Goal: Task Accomplishment & Management: Use online tool/utility

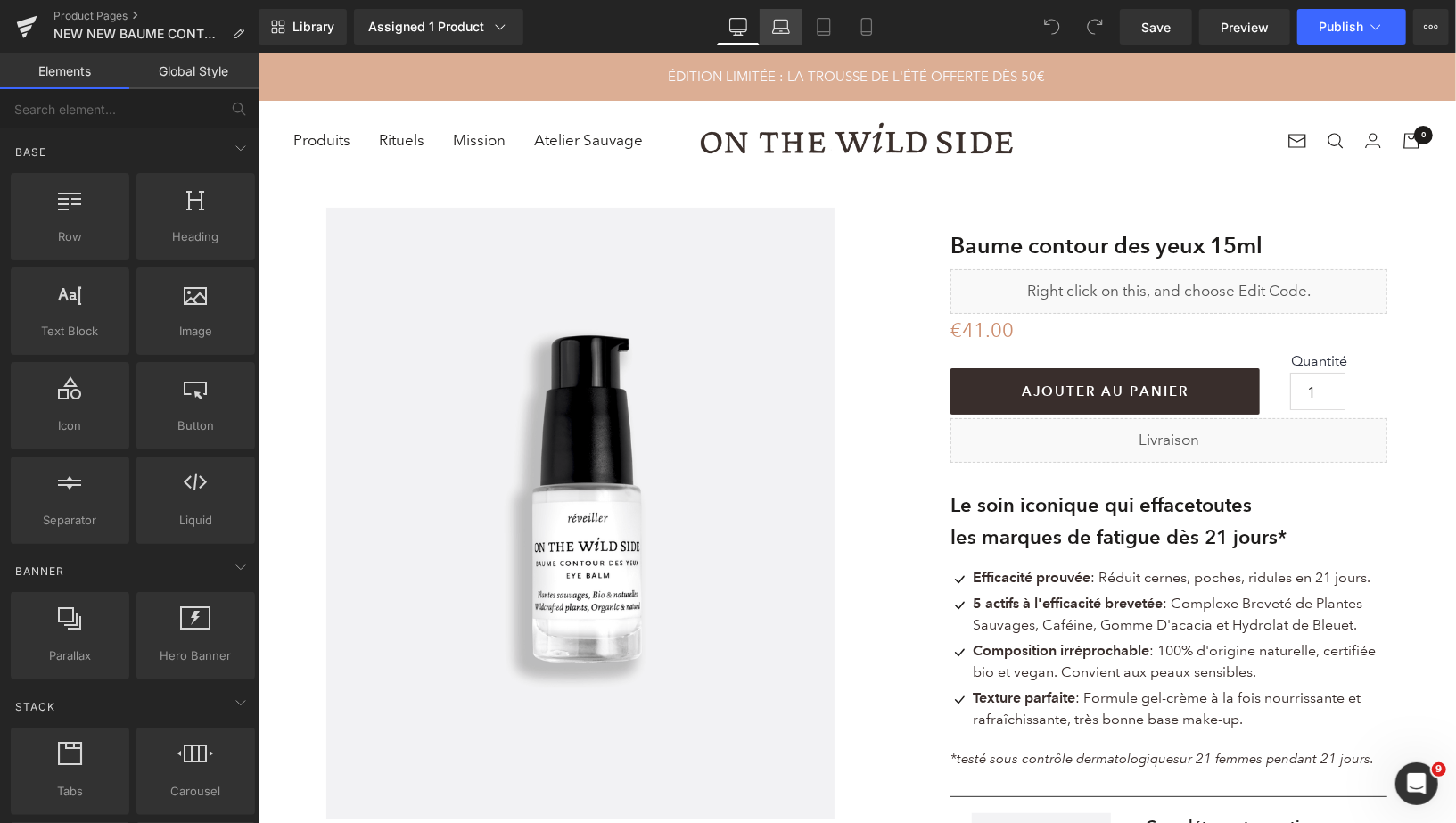
click at [778, 29] on icon at bounding box center [781, 31] width 17 height 5
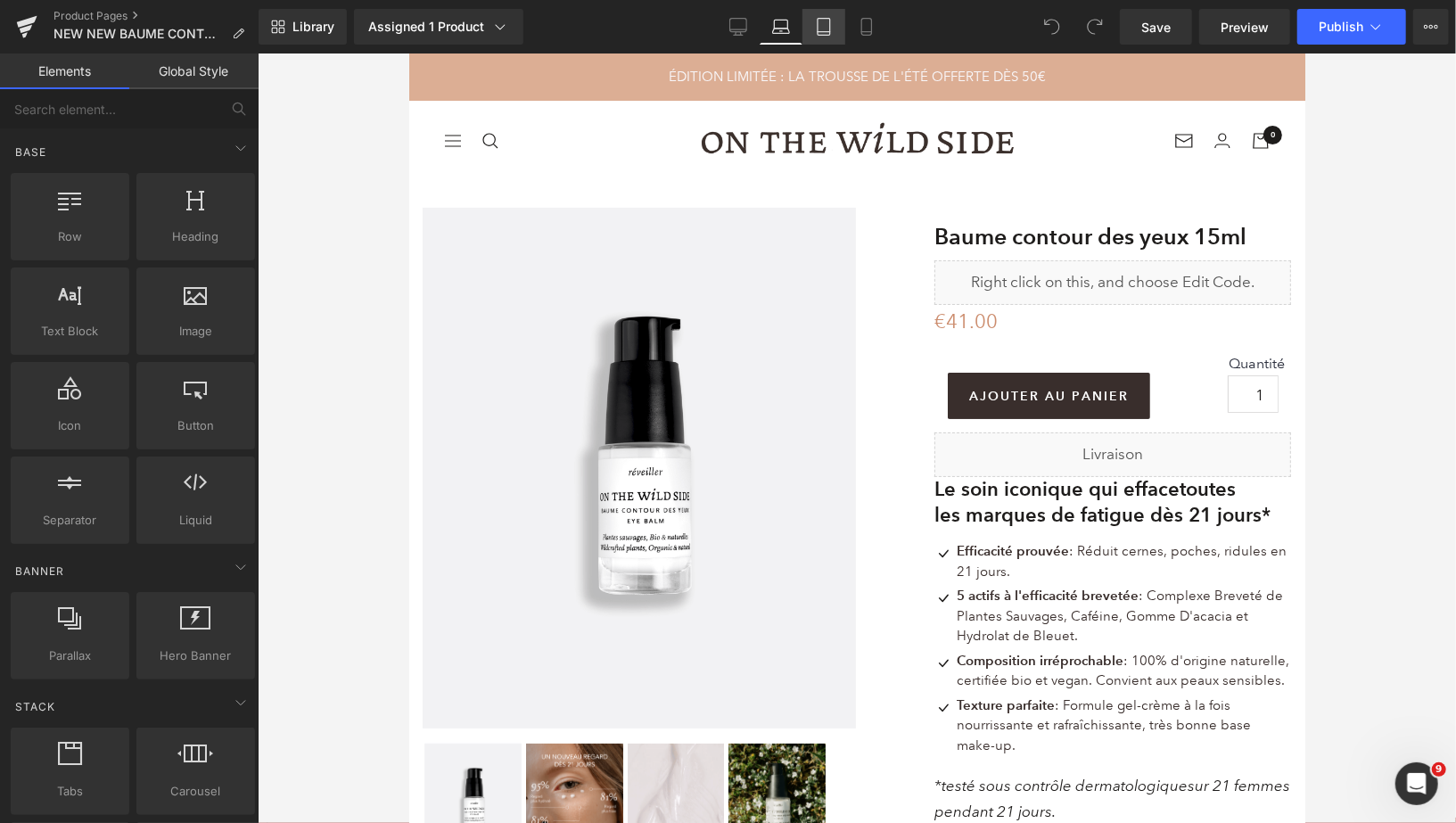
click at [824, 32] on icon at bounding box center [824, 32] width 13 height 0
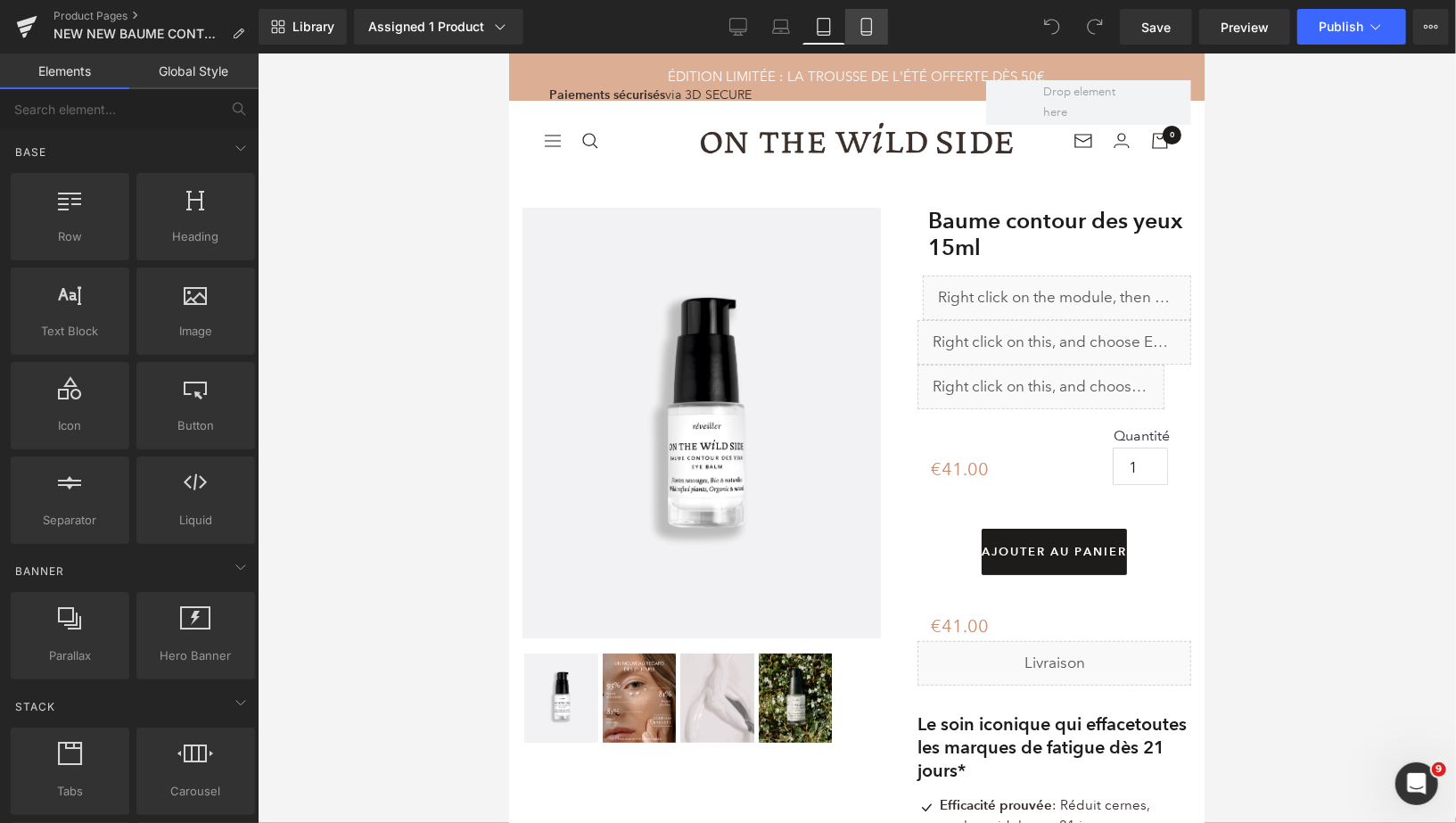
click at [865, 30] on icon at bounding box center [867, 27] width 18 height 18
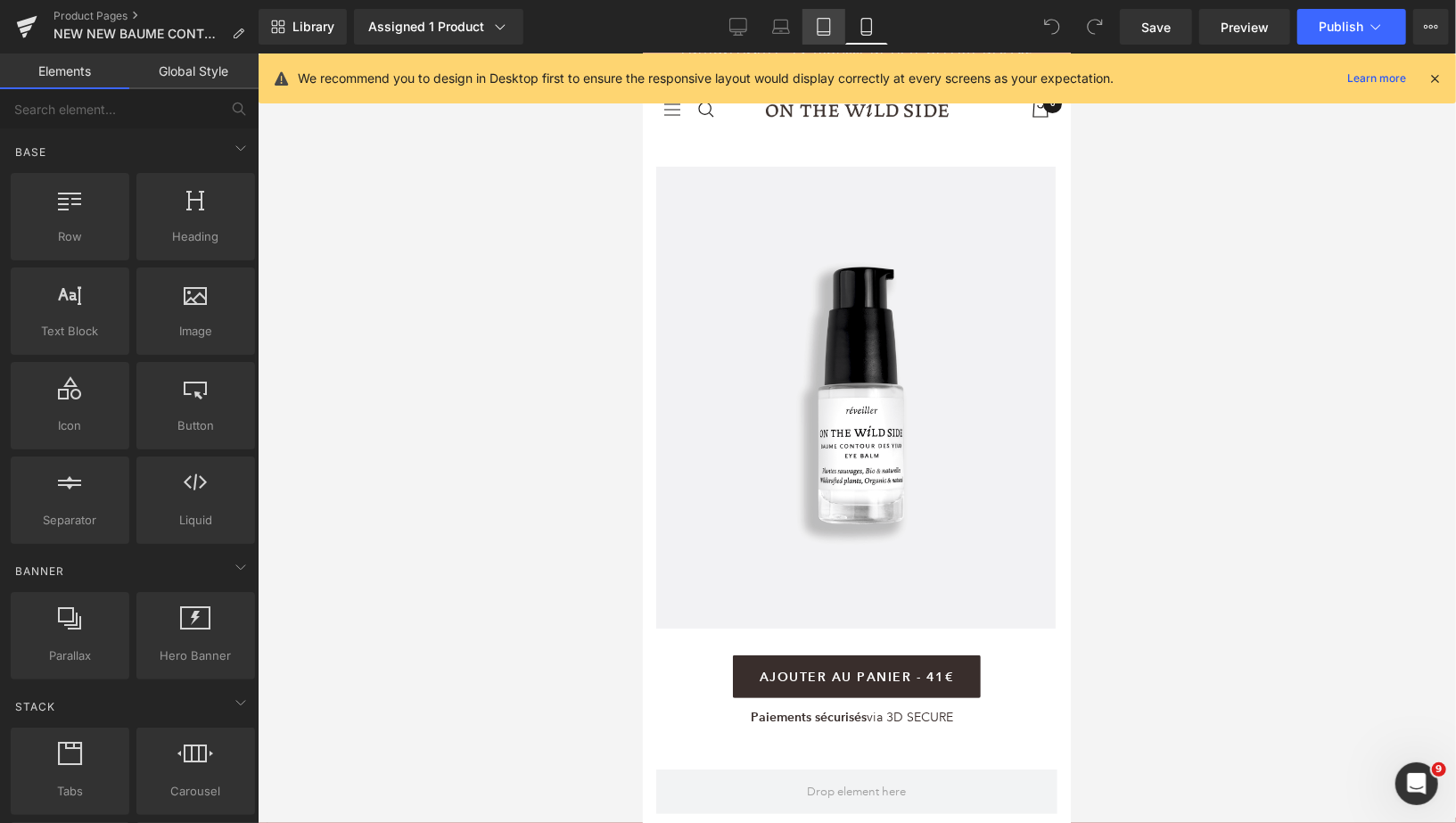
click at [825, 30] on icon at bounding box center [824, 27] width 18 height 18
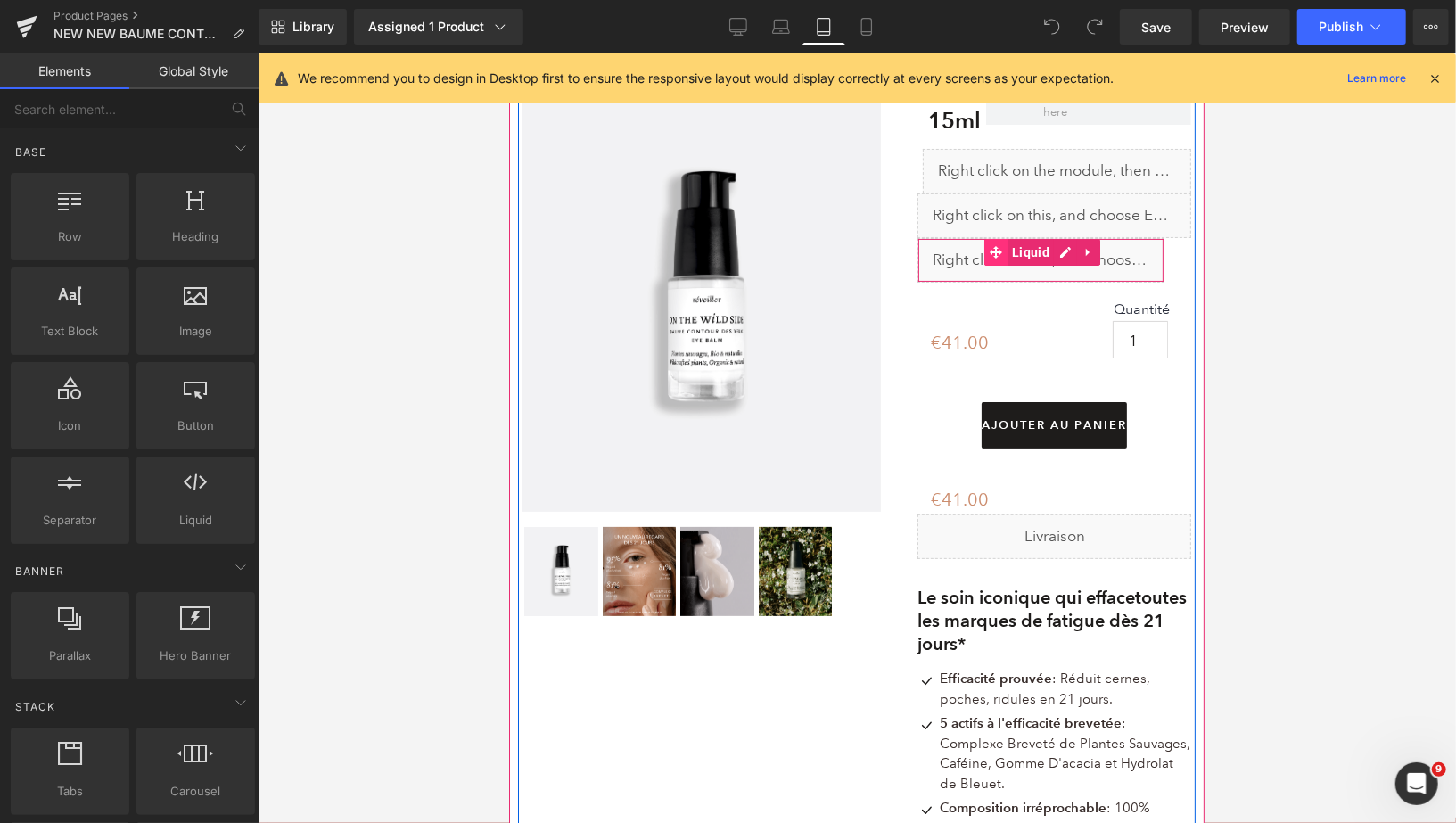
click at [1000, 249] on icon at bounding box center [995, 251] width 13 height 13
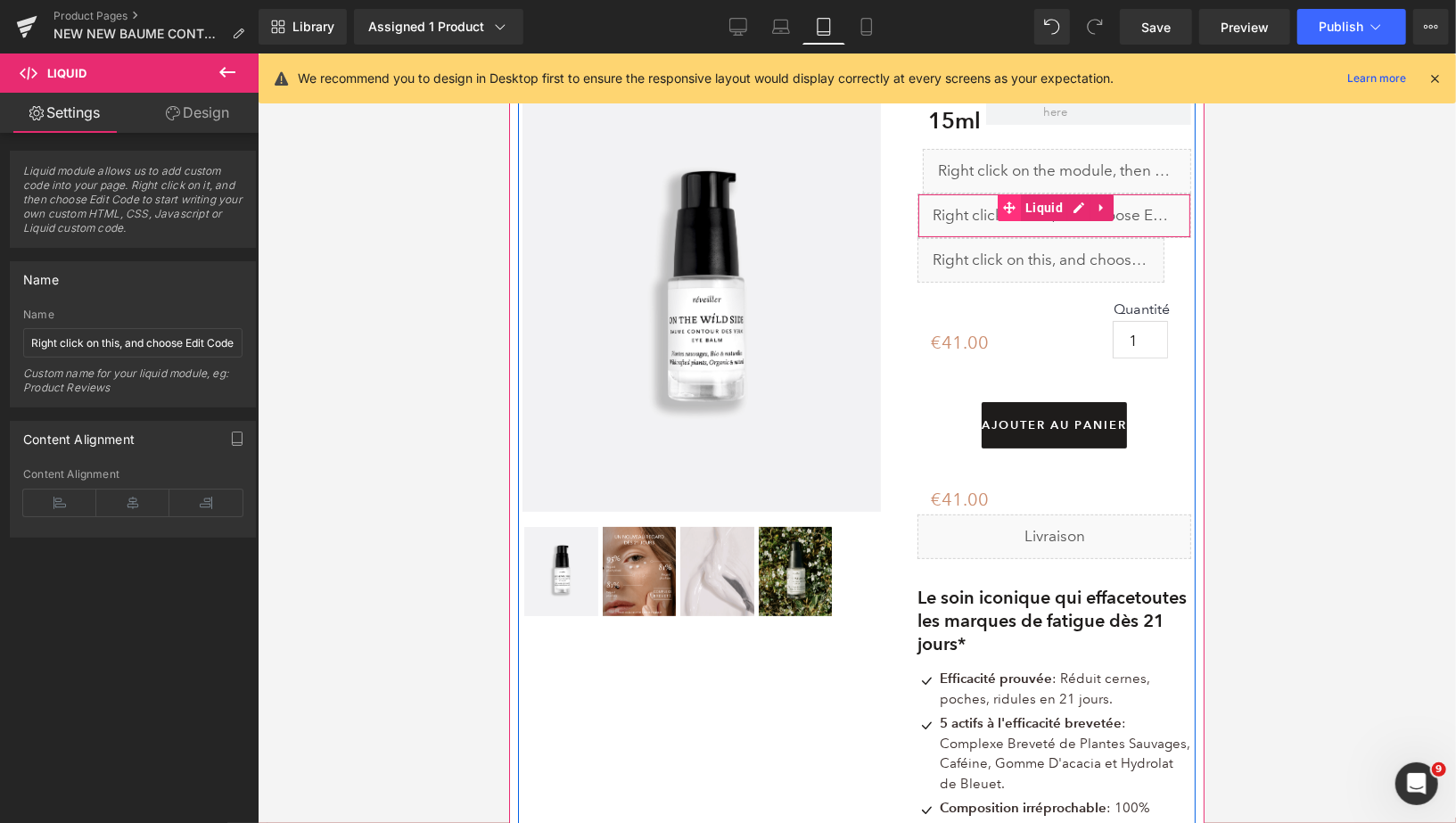
click at [1006, 201] on icon at bounding box center [1009, 206] width 13 height 13
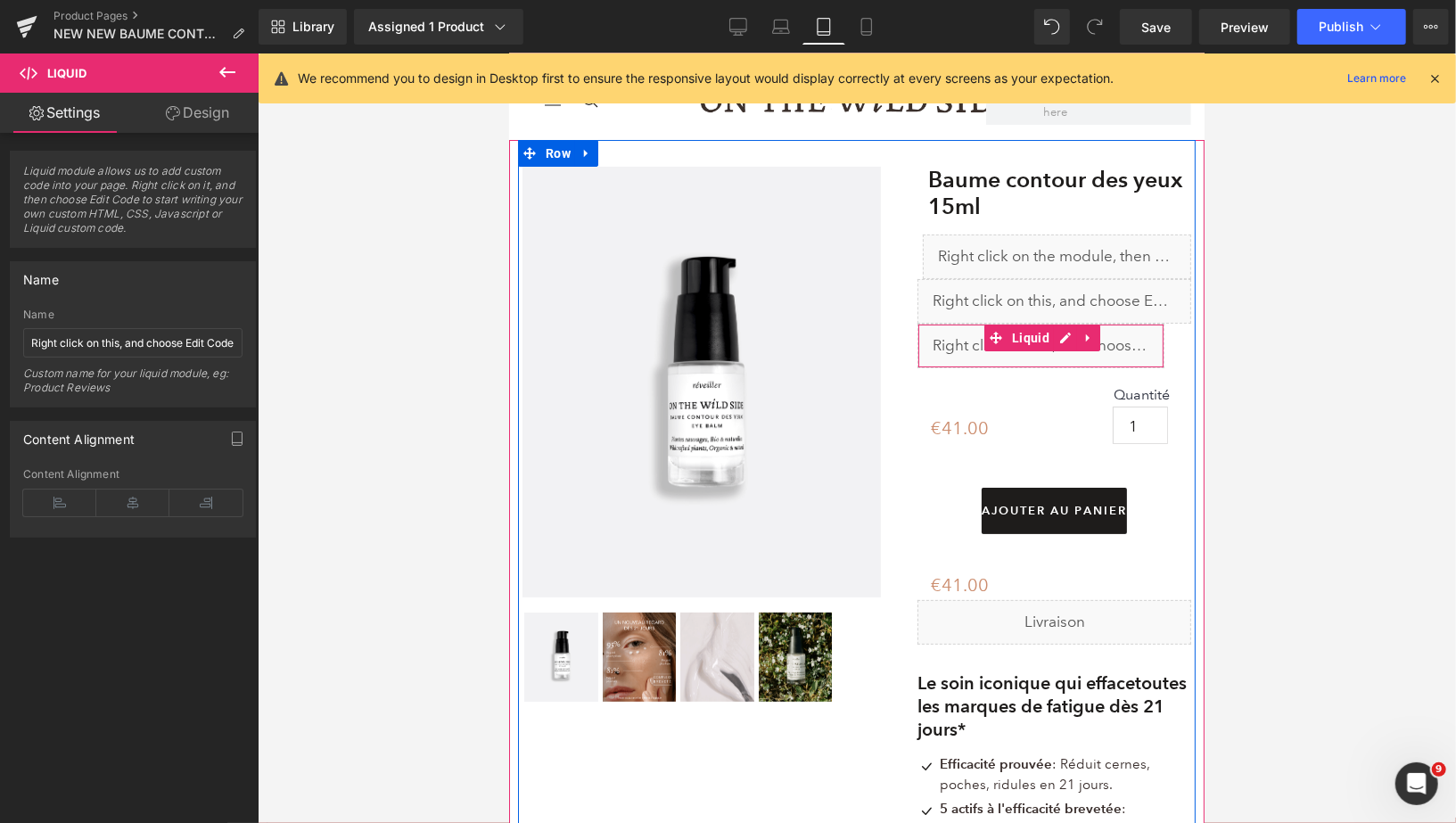
scroll to position [0, 0]
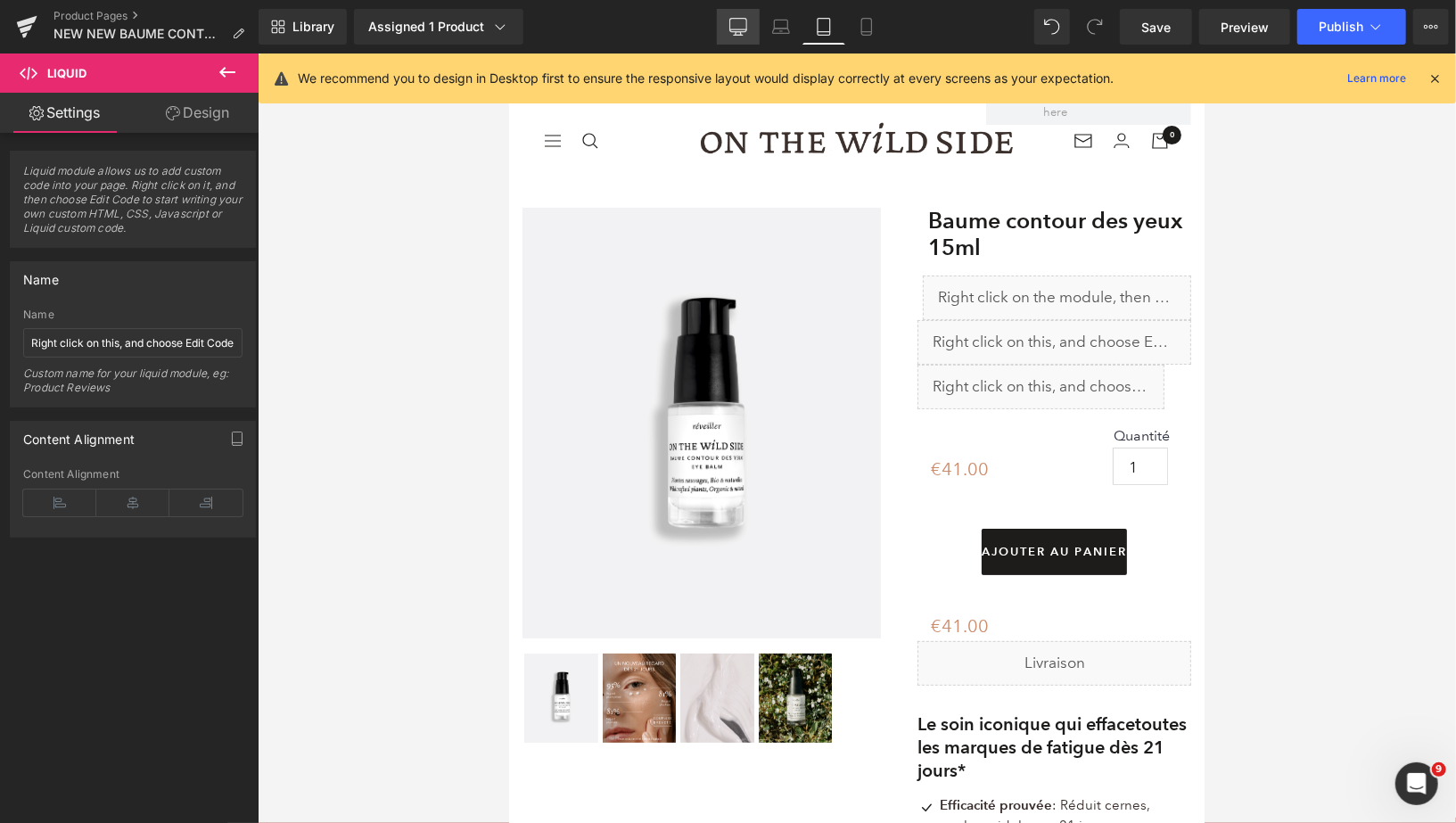
click at [741, 31] on icon at bounding box center [738, 25] width 17 height 13
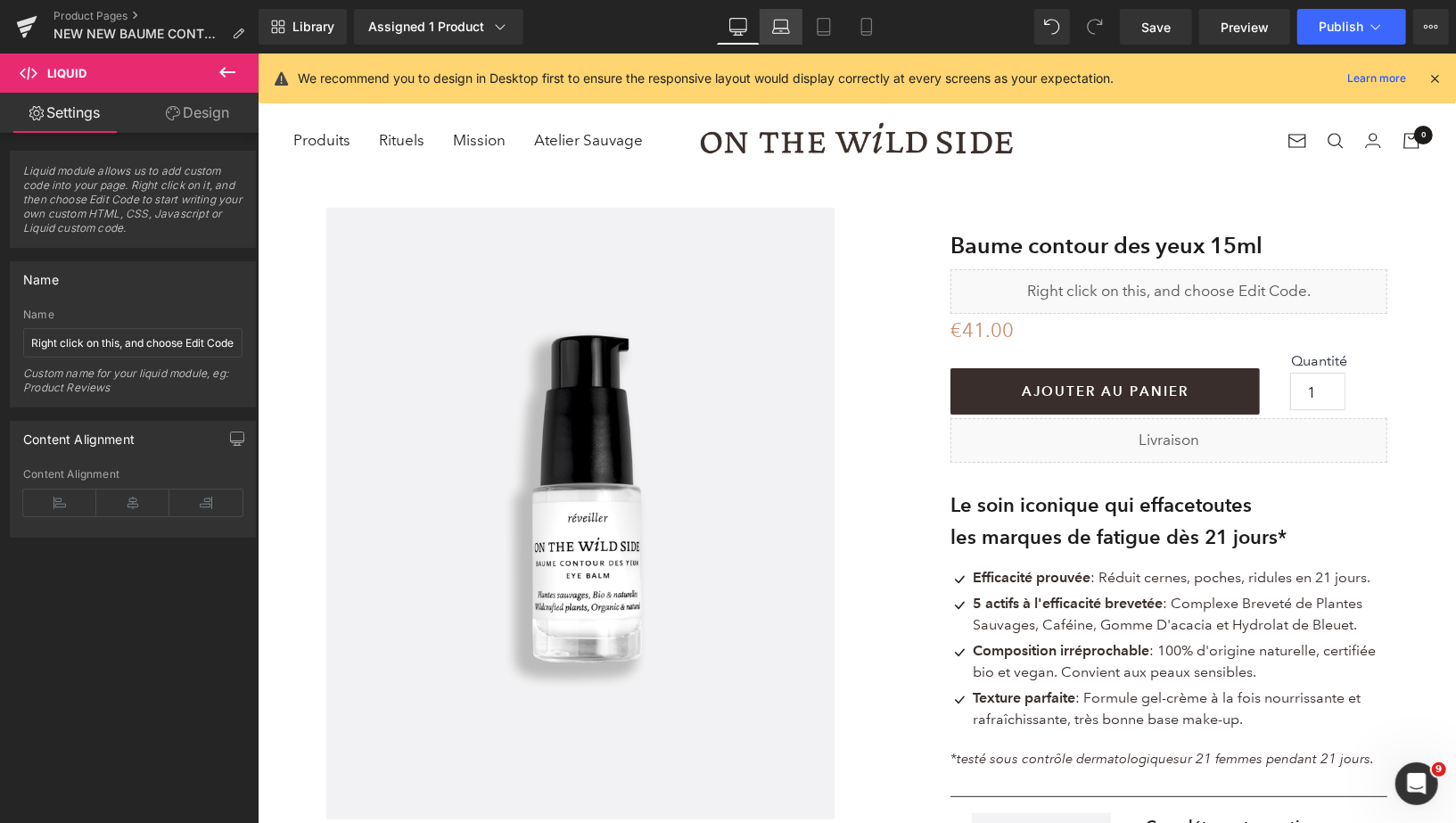
click at [789, 30] on icon at bounding box center [782, 27] width 18 height 18
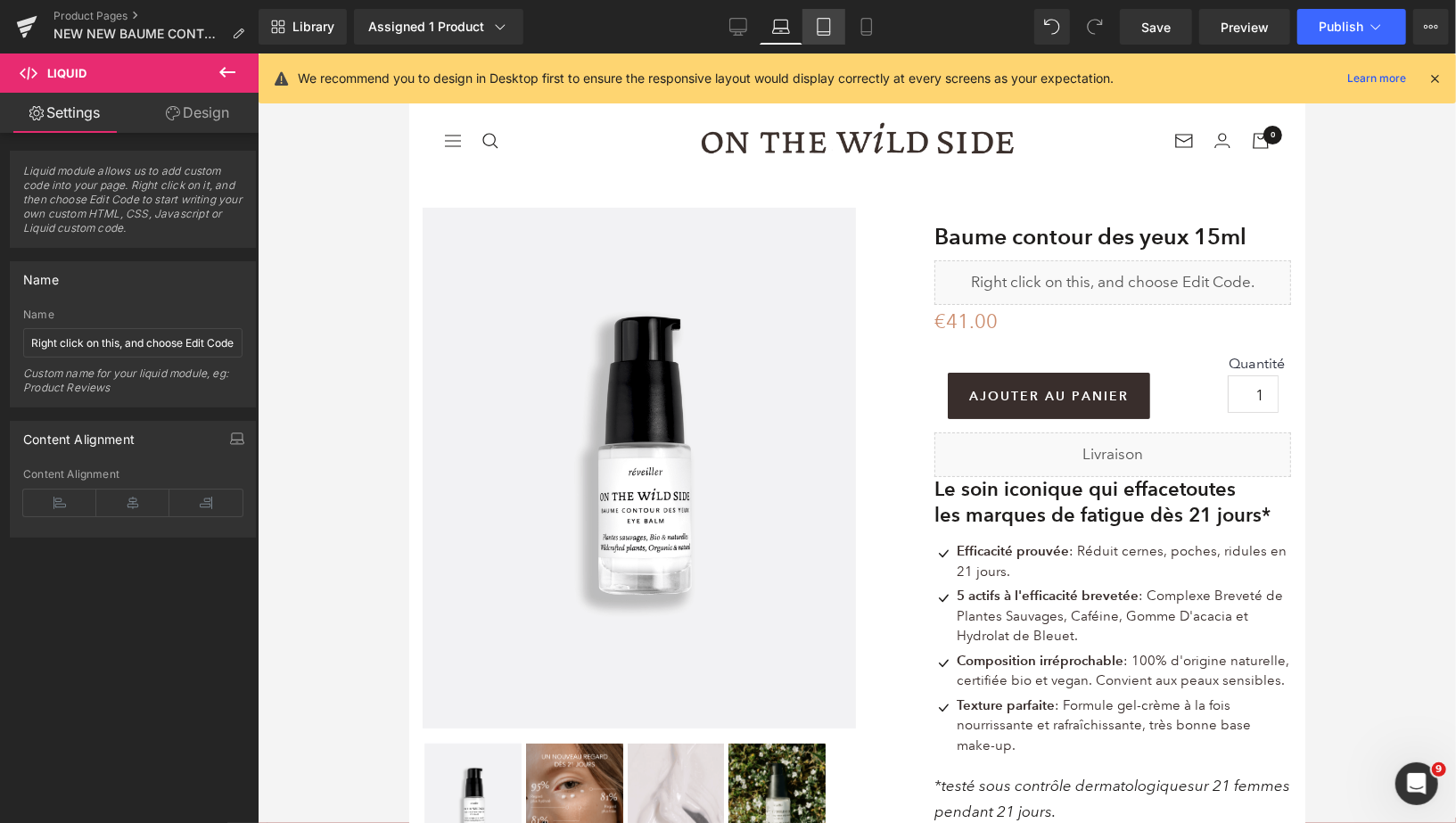
click at [820, 34] on icon at bounding box center [824, 27] width 18 height 18
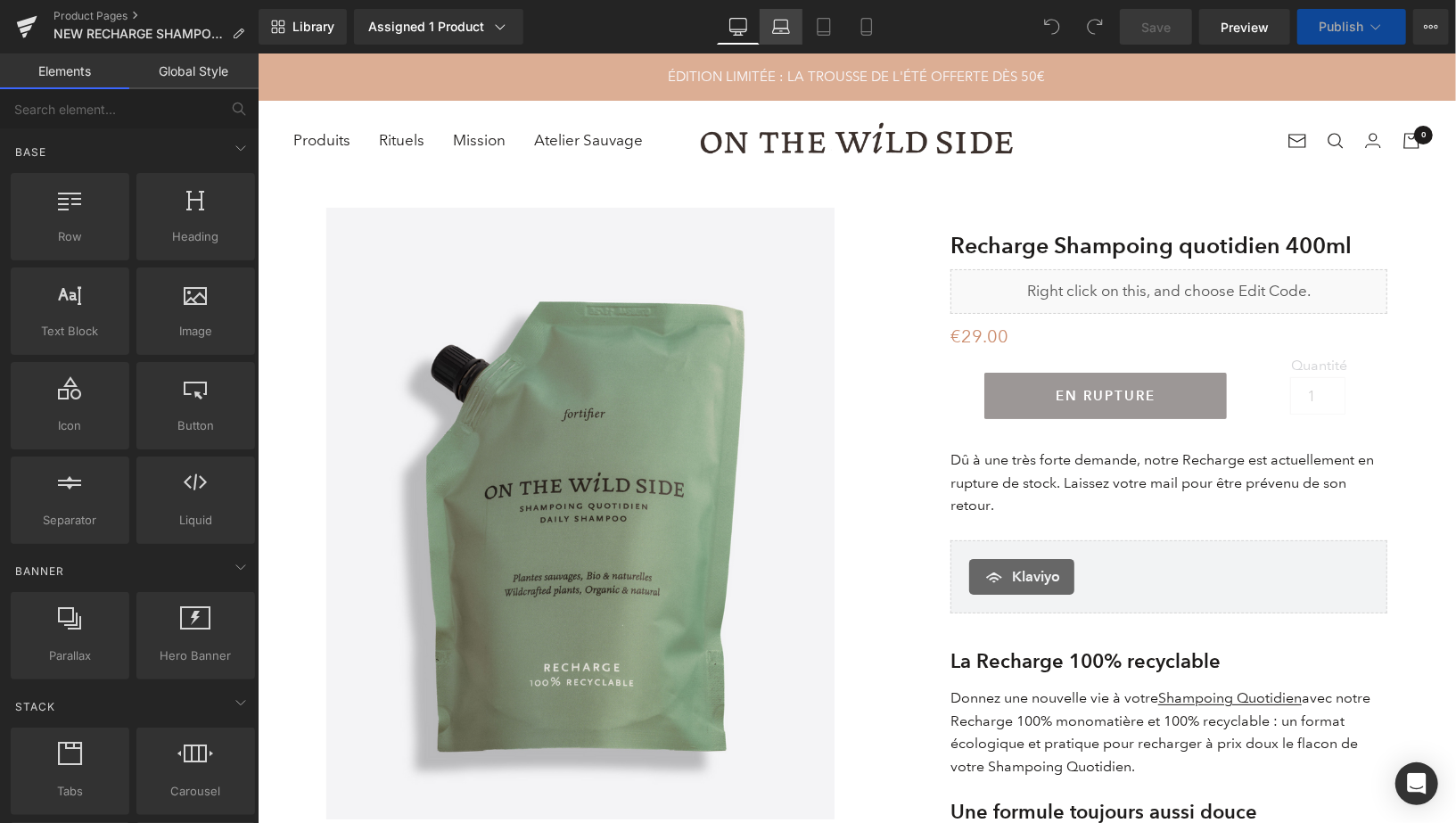
click at [779, 29] on icon at bounding box center [782, 27] width 18 height 18
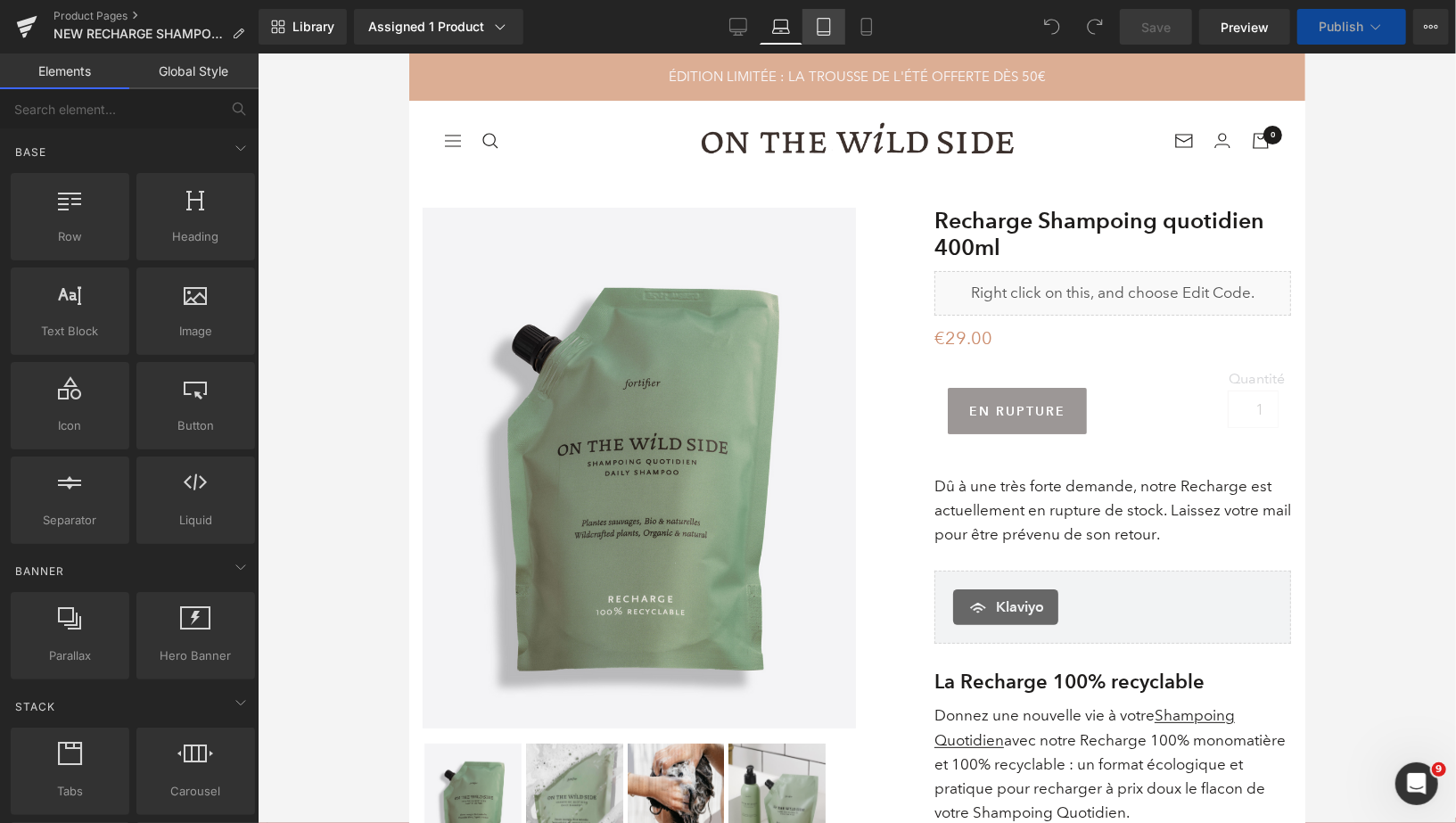
click at [823, 28] on icon at bounding box center [824, 27] width 18 height 18
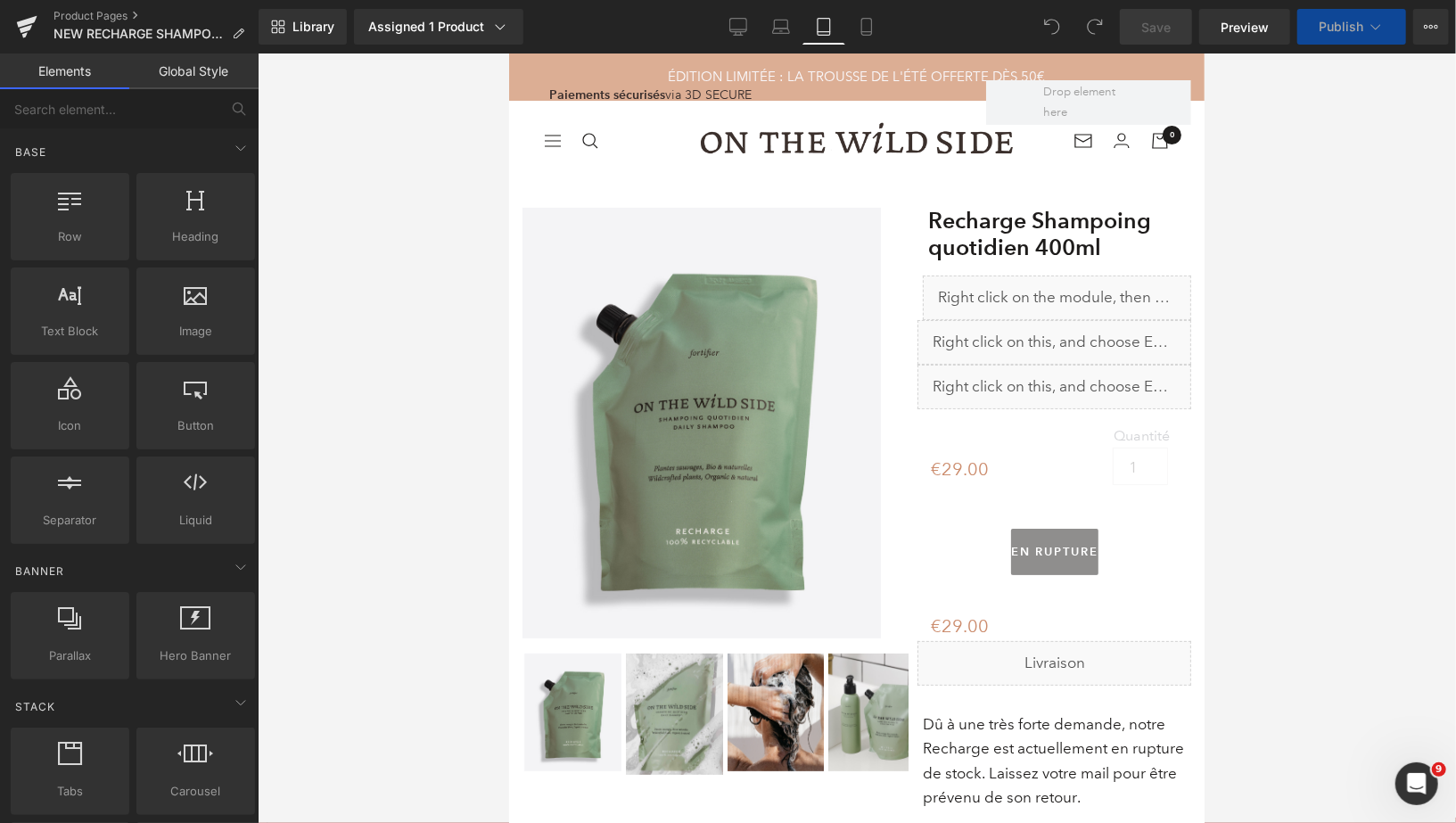
scroll to position [127, 0]
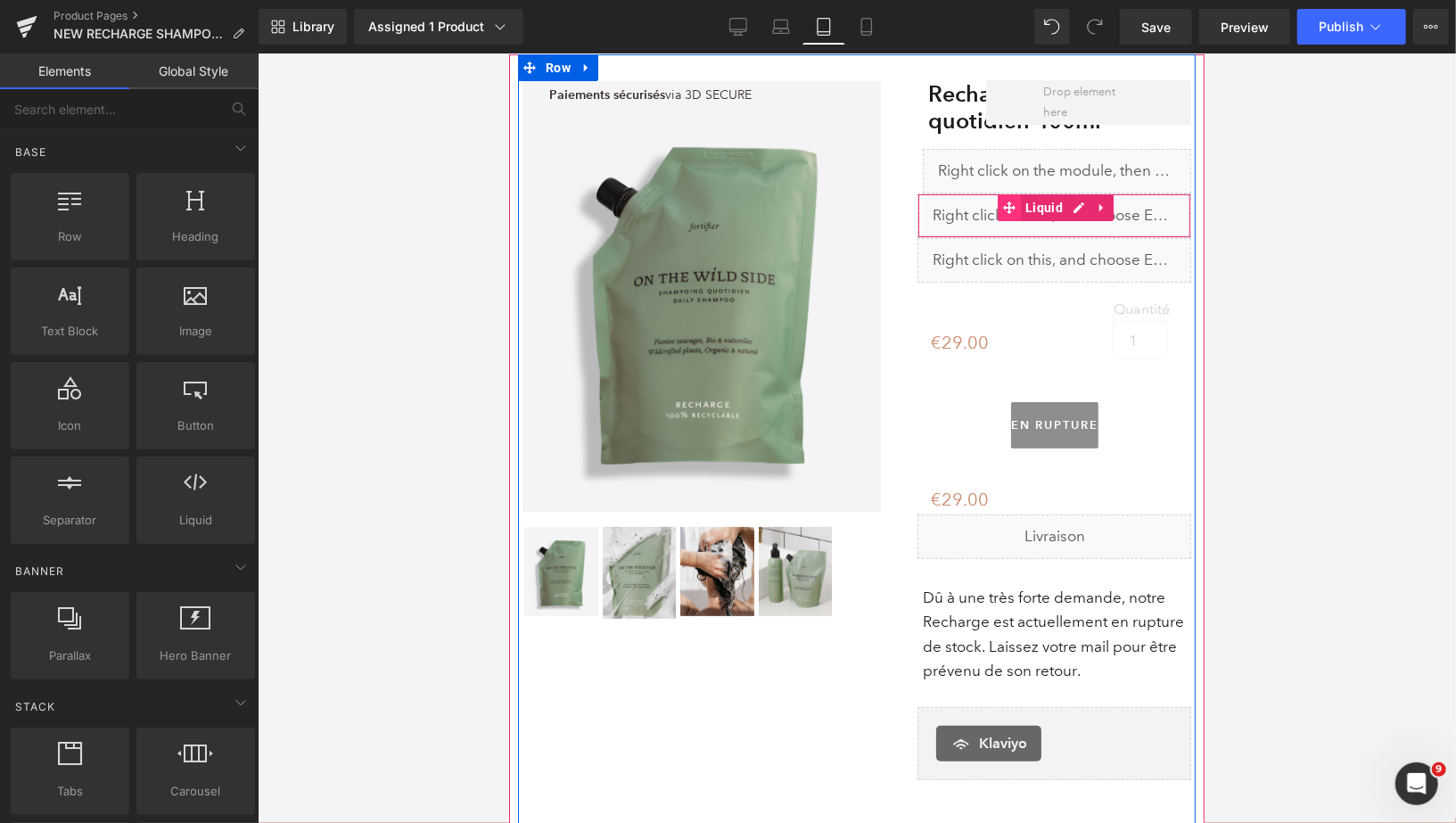
click at [1005, 206] on icon at bounding box center [1009, 207] width 13 height 13
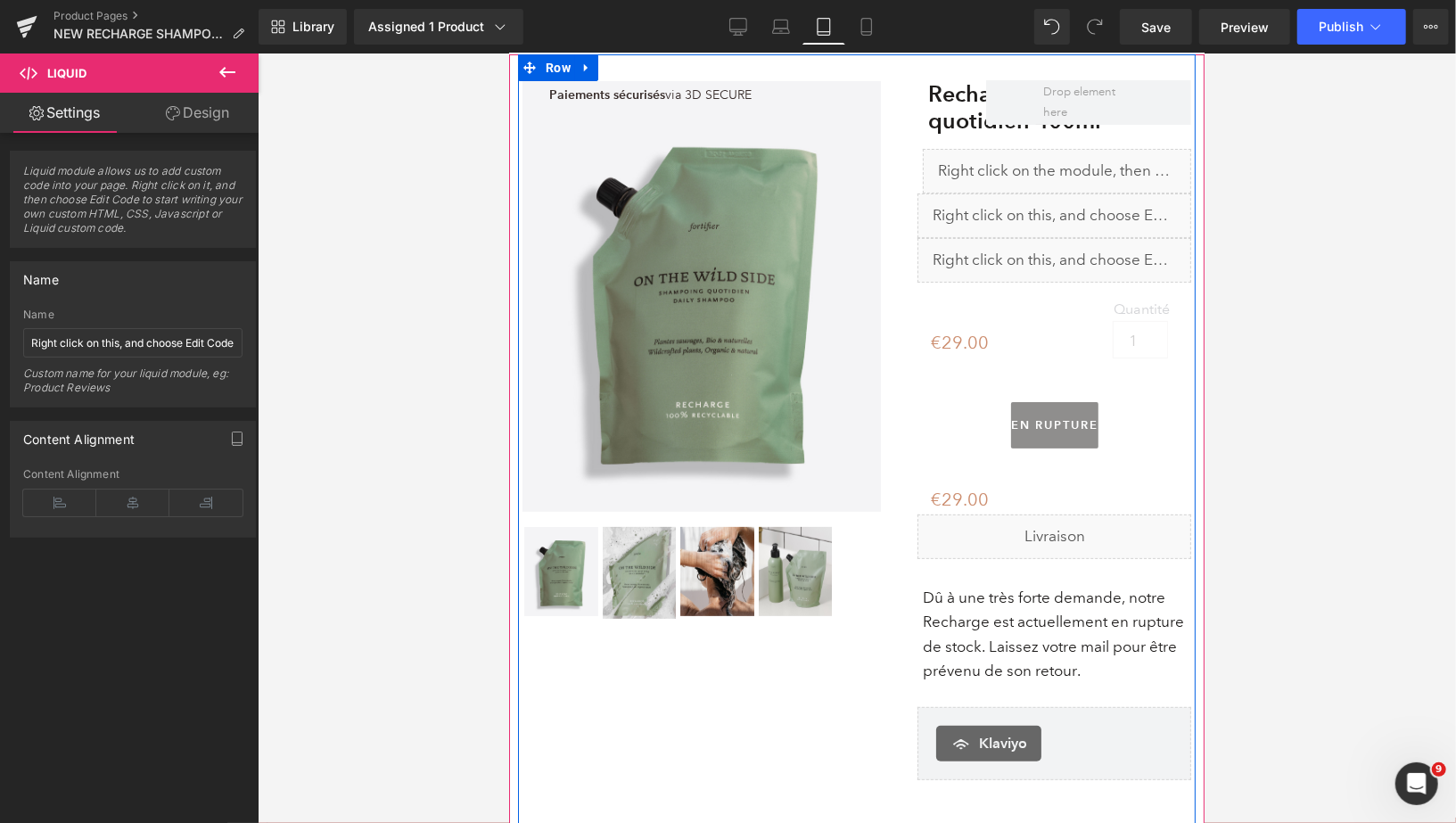
click at [1079, 211] on div "Liquid" at bounding box center [1054, 215] width 274 height 45
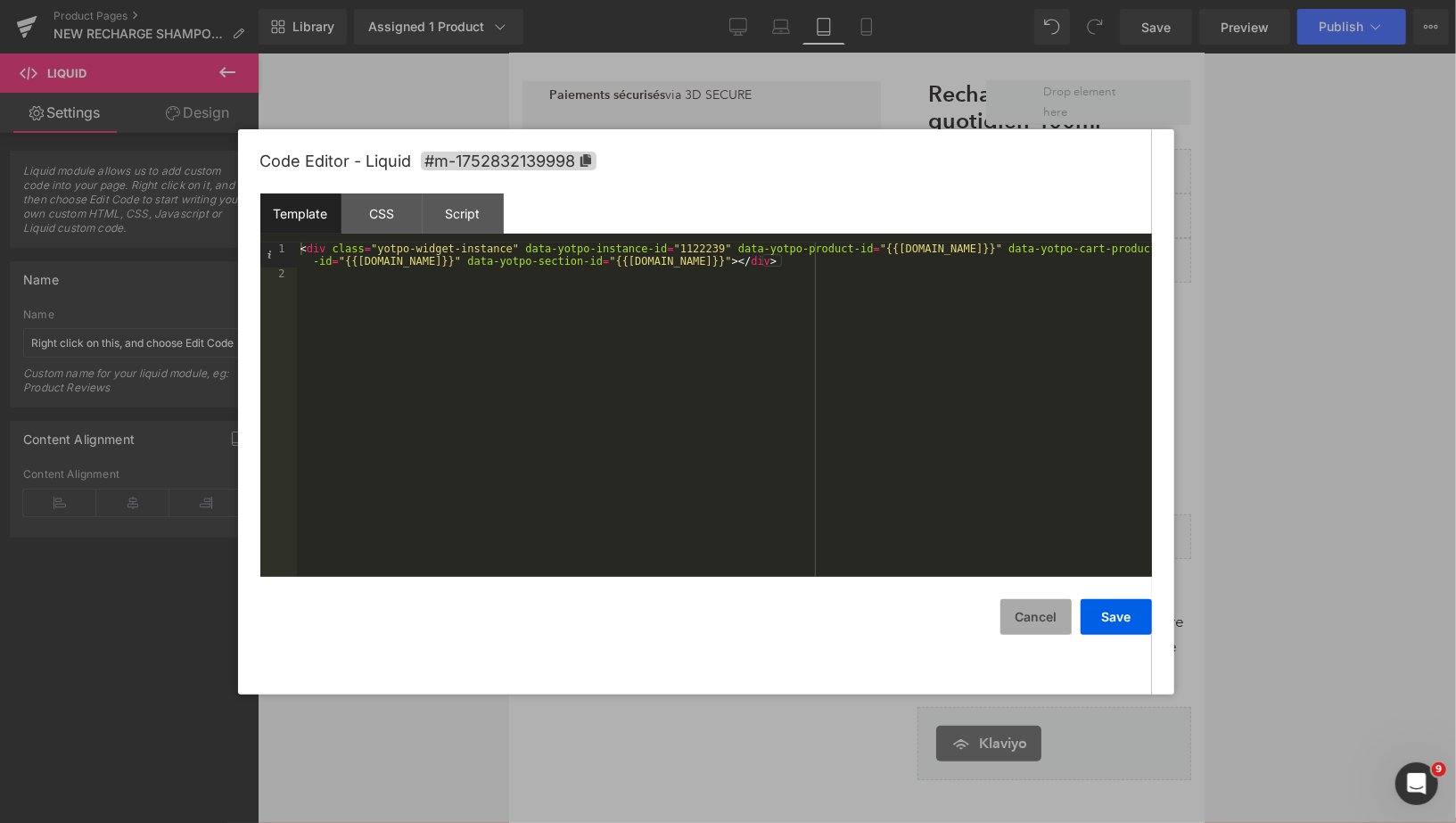
click at [1031, 616] on button "Cancel" at bounding box center [1037, 617] width 72 height 36
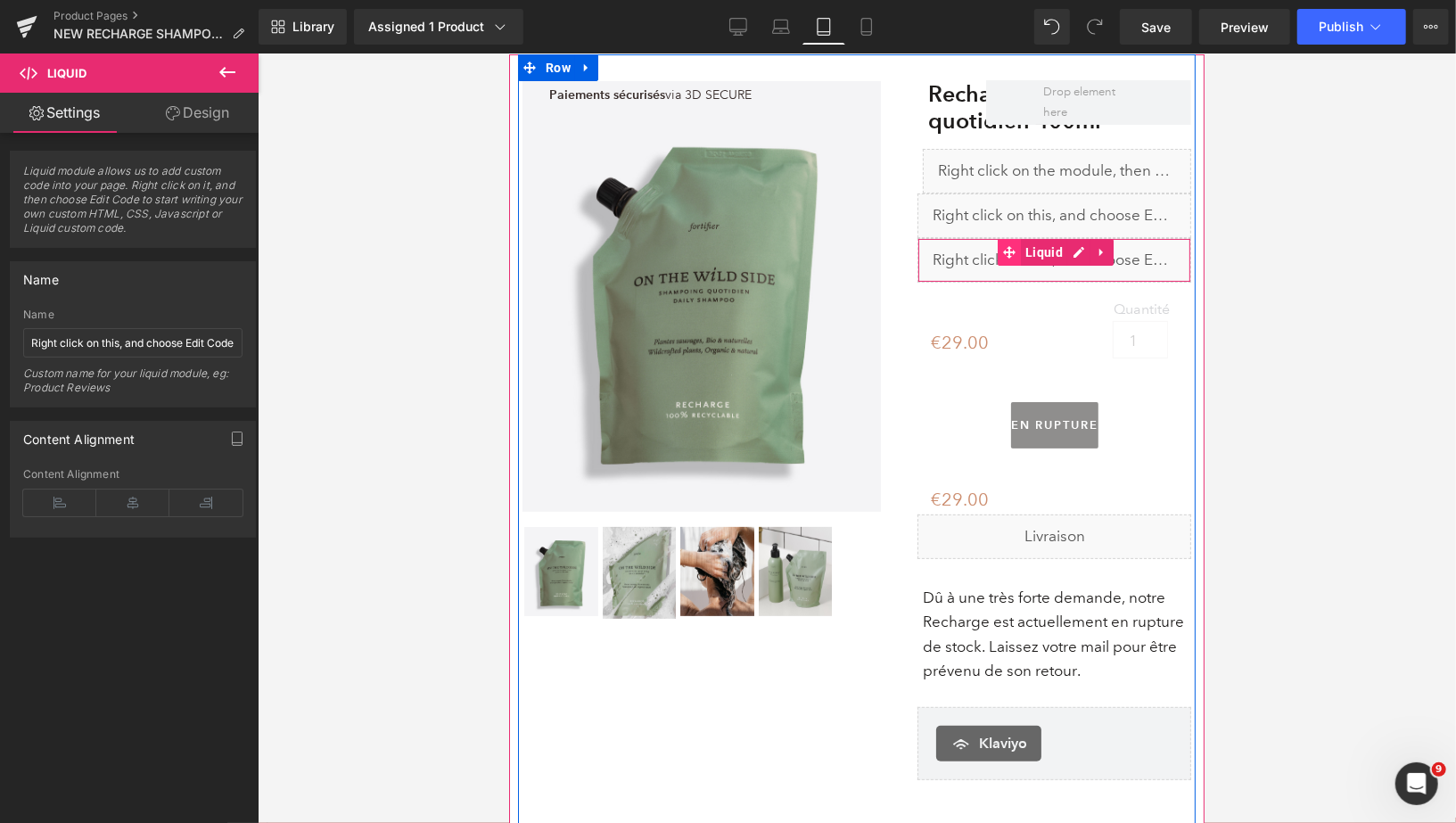
click at [1014, 248] on icon at bounding box center [1009, 250] width 13 height 13
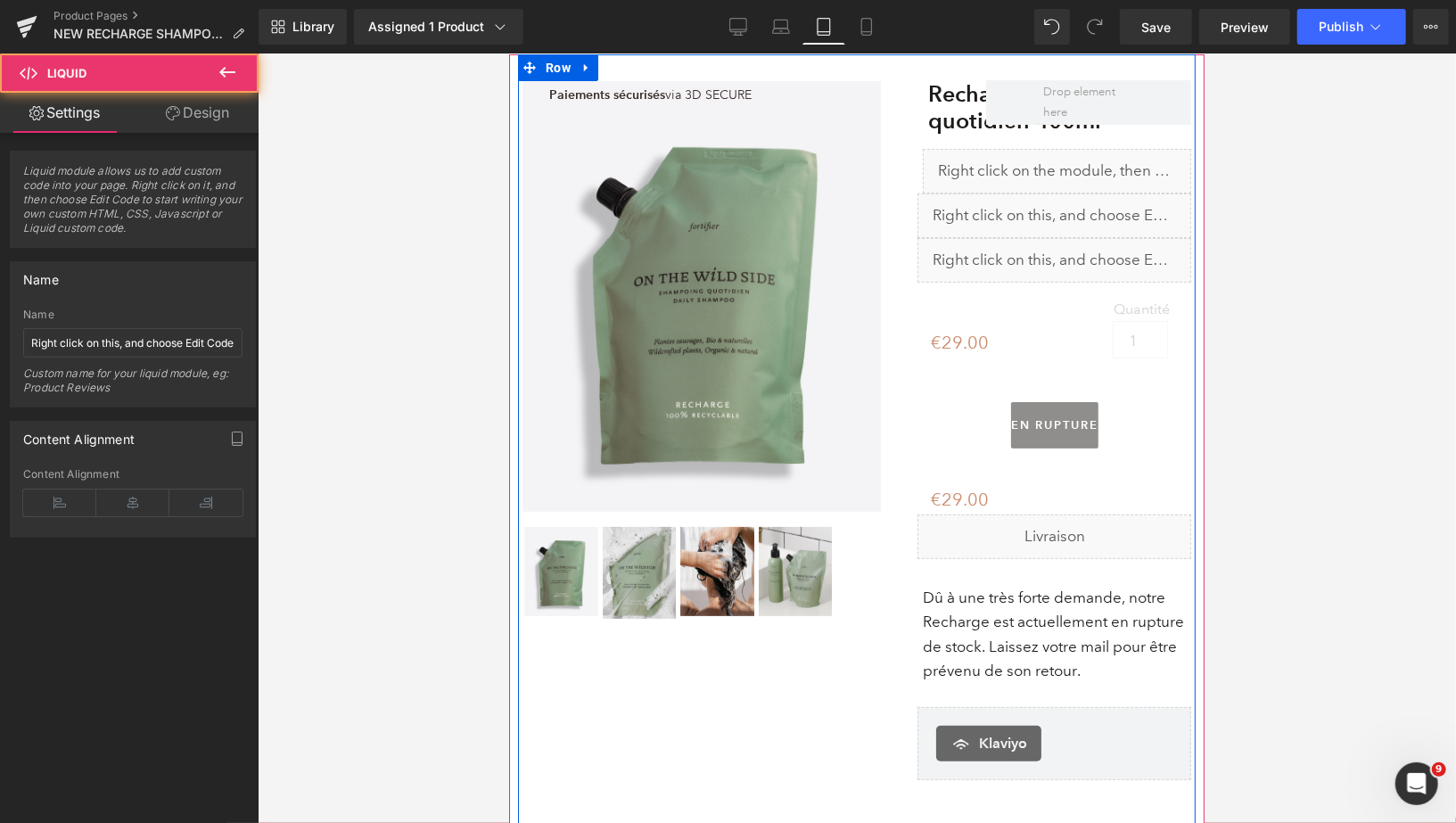
click at [1073, 249] on div "Liquid" at bounding box center [1054, 259] width 274 height 45
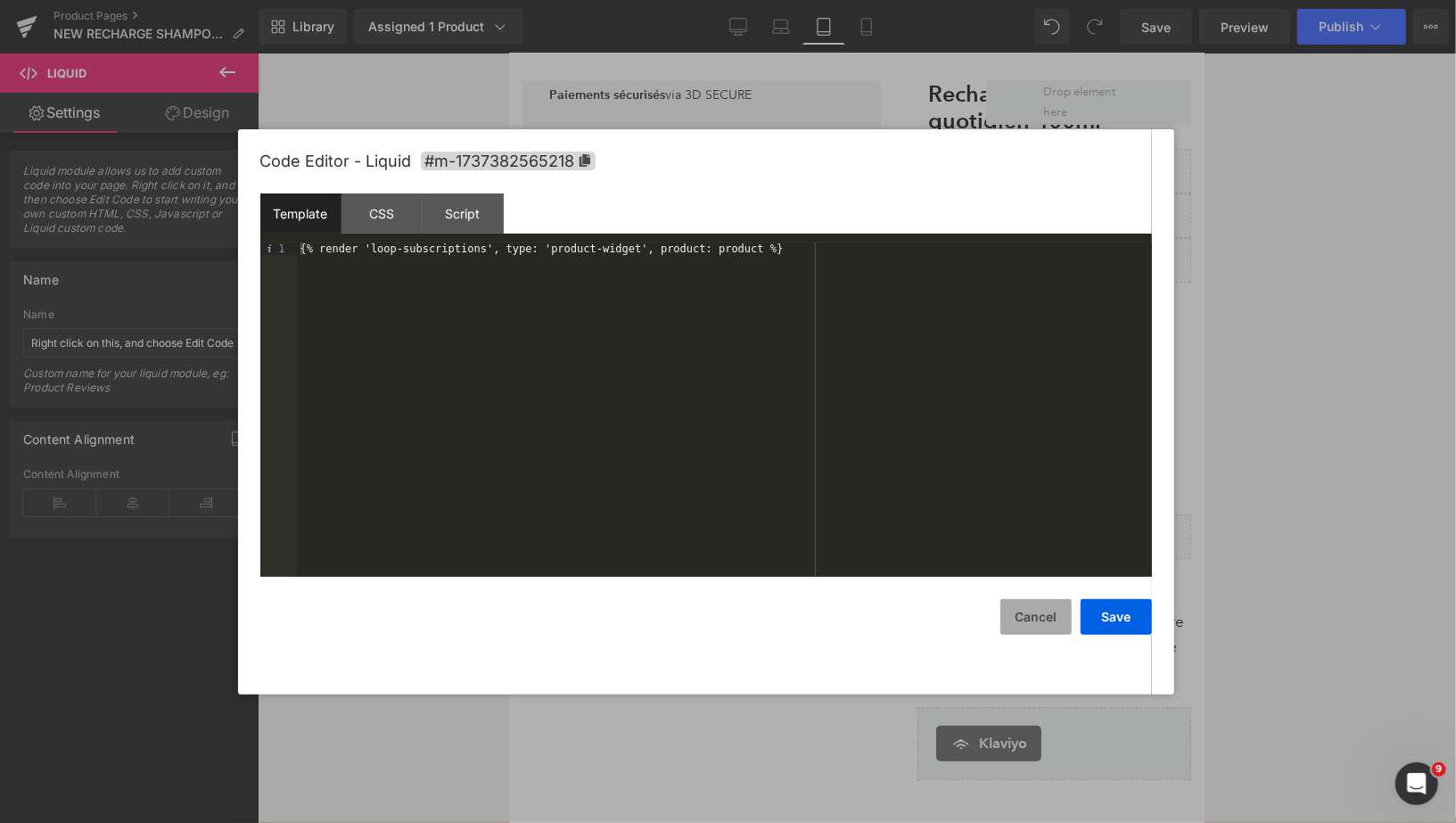
click at [1040, 618] on button "Cancel" at bounding box center [1037, 617] width 72 height 36
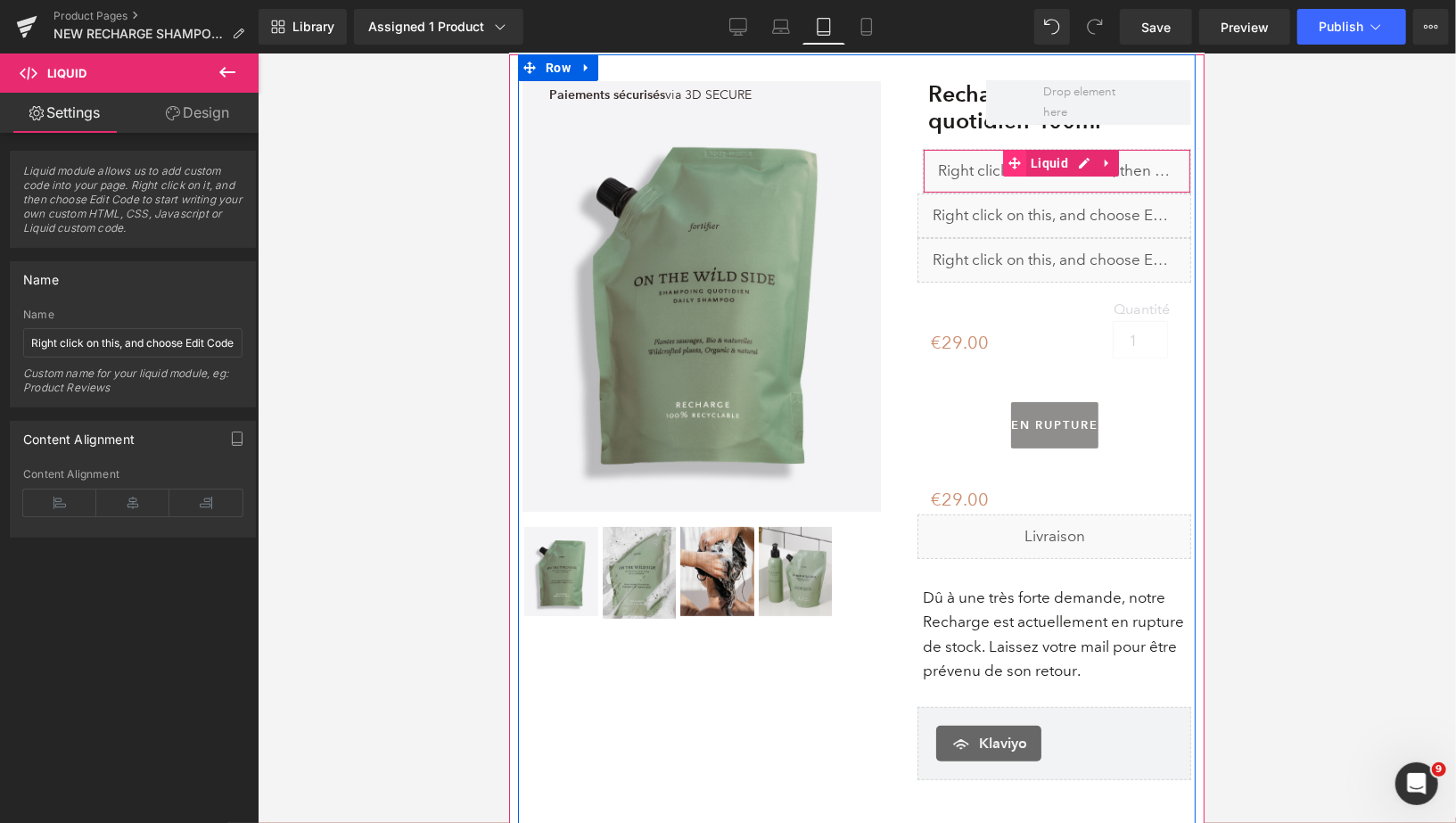
click at [1013, 164] on icon at bounding box center [1014, 163] width 13 height 13
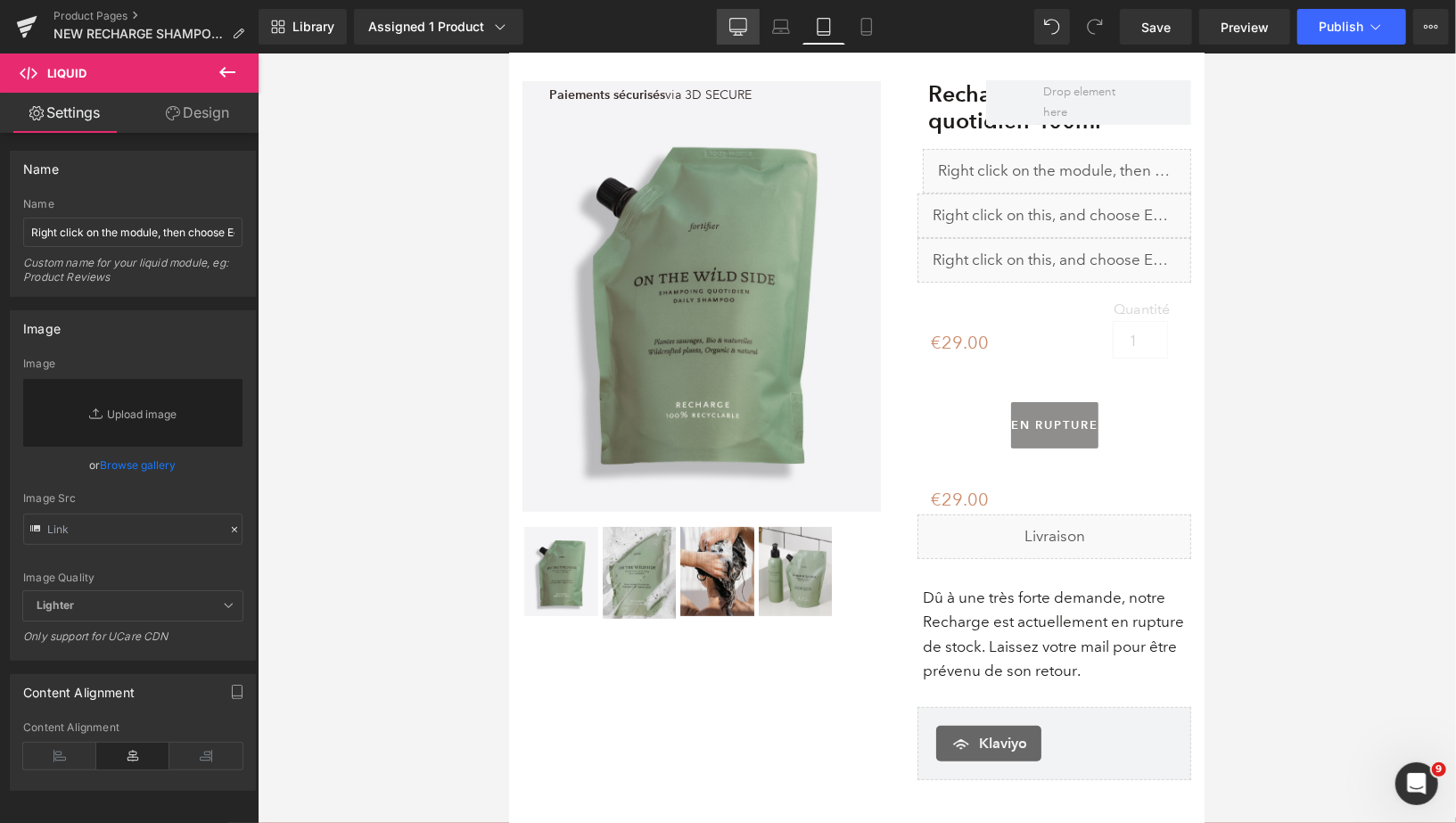
click at [740, 30] on icon at bounding box center [738, 30] width 17 height 0
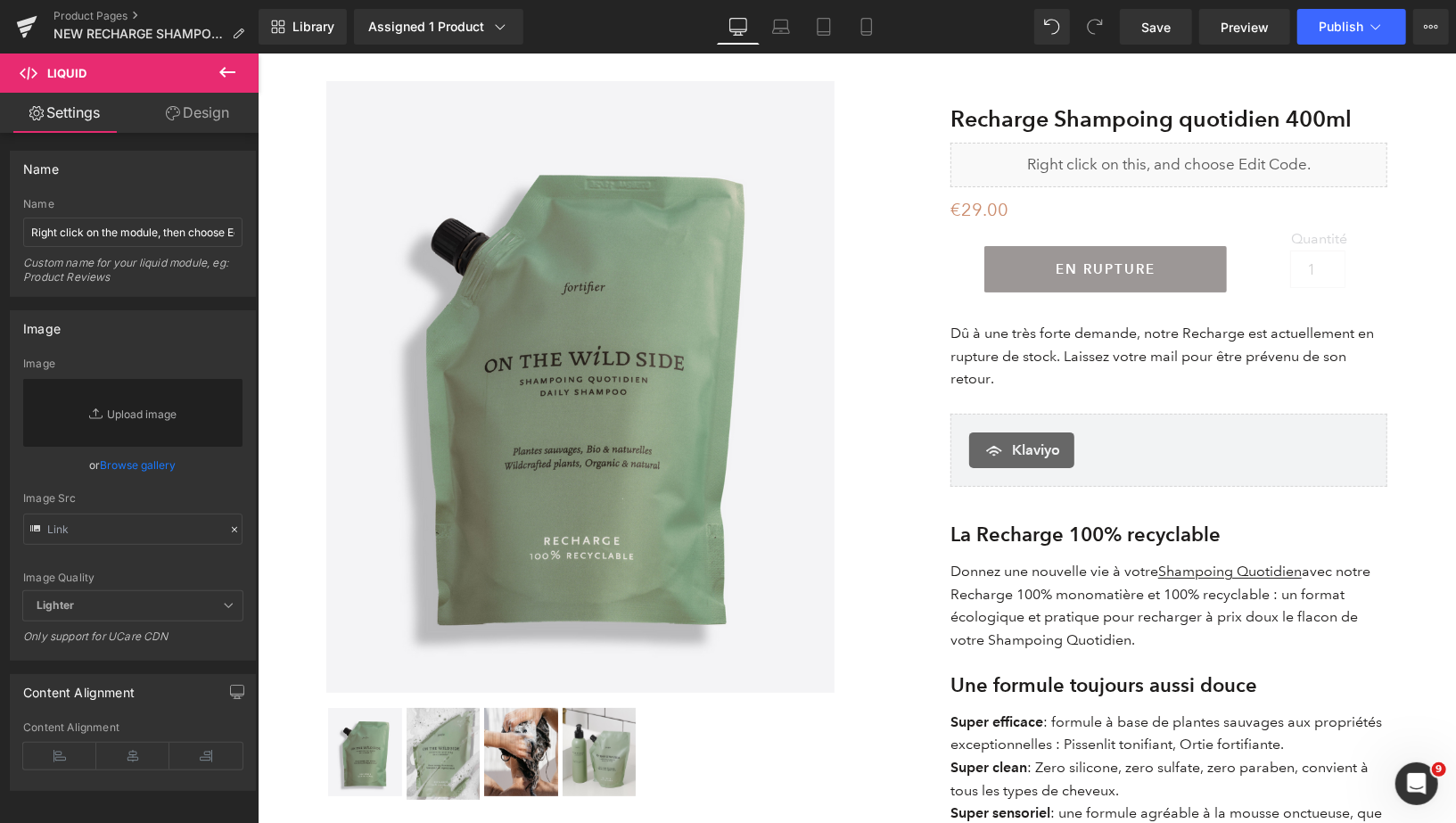
scroll to position [0, 0]
